Goal: Transaction & Acquisition: Purchase product/service

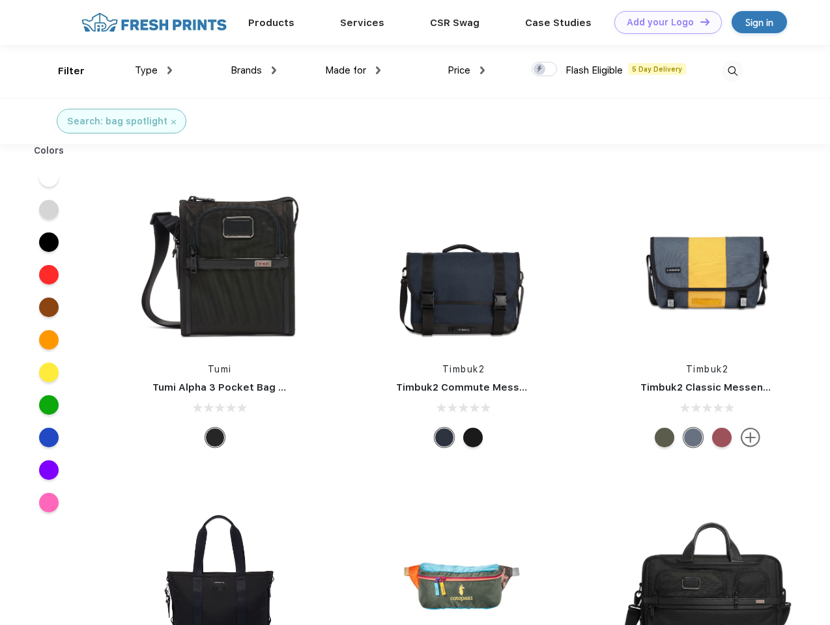
scroll to position [1, 0]
click at [663, 22] on link "Add your Logo Design Tool" at bounding box center [667, 22] width 107 height 23
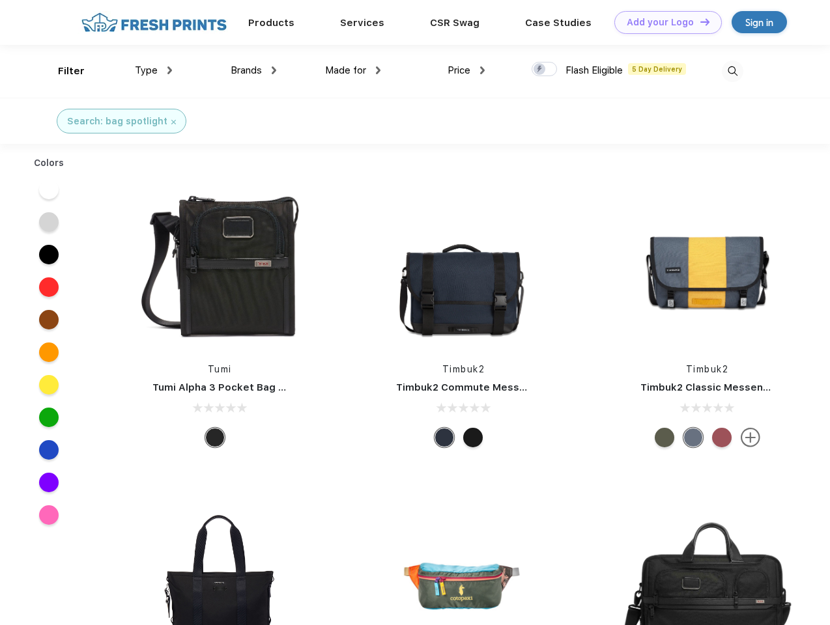
click at [0, 0] on div "Design Tool" at bounding box center [0, 0] width 0 height 0
click at [699, 21] on link "Add your Logo Design Tool" at bounding box center [667, 22] width 107 height 23
click at [63, 71] on div "Filter" at bounding box center [71, 71] width 27 height 15
click at [154, 70] on span "Type" at bounding box center [146, 70] width 23 height 12
click at [253, 70] on span "Brands" at bounding box center [246, 70] width 31 height 12
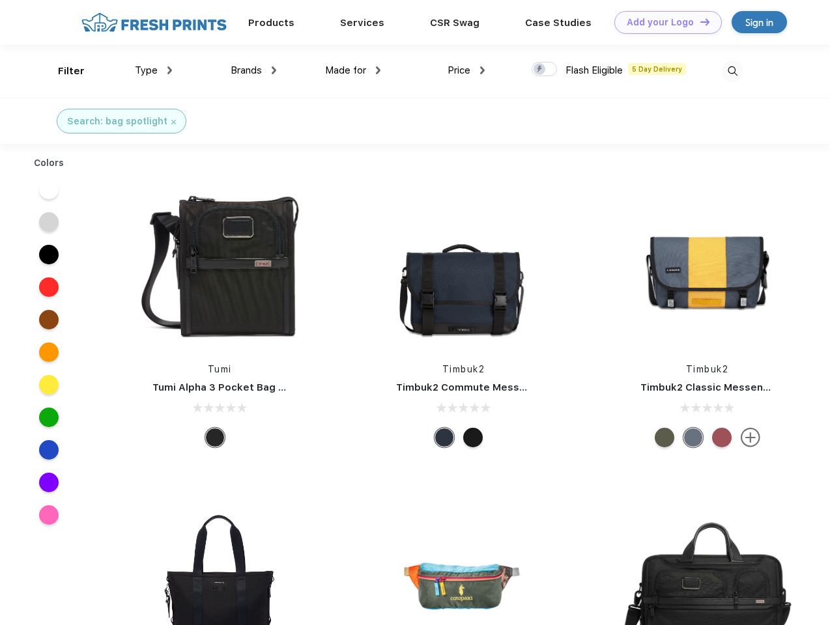
click at [353, 70] on span "Made for" at bounding box center [345, 70] width 41 height 12
click at [466, 70] on span "Price" at bounding box center [459, 70] width 23 height 12
click at [545, 70] on div at bounding box center [544, 69] width 25 height 14
click at [540, 70] on input "checkbox" at bounding box center [536, 65] width 8 height 8
click at [732, 71] on img at bounding box center [732, 71] width 21 height 21
